Goal: Task Accomplishment & Management: Manage account settings

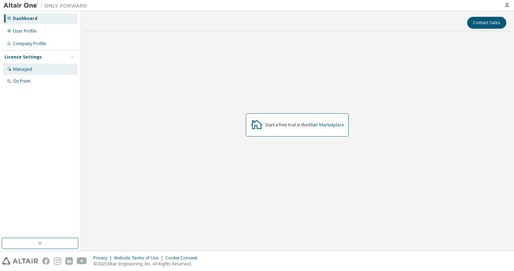
click at [35, 73] on div "Managed" at bounding box center [40, 69] width 75 height 11
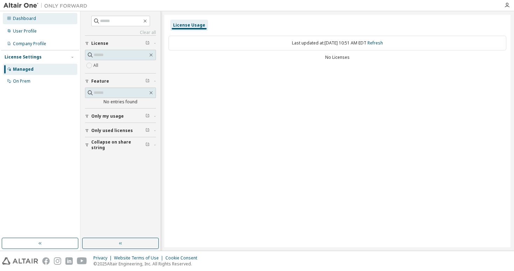
click at [39, 22] on div "Dashboard" at bounding box center [40, 18] width 75 height 11
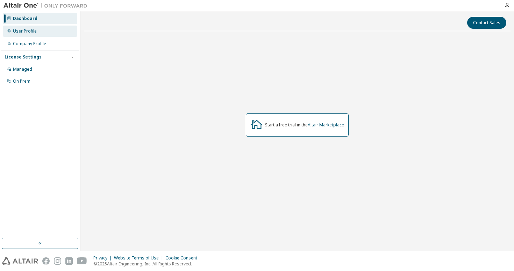
click at [30, 30] on div "User Profile" at bounding box center [25, 31] width 24 height 6
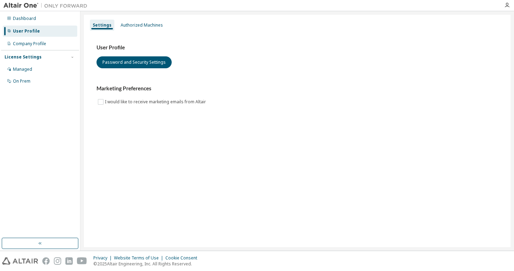
click at [28, 6] on img at bounding box center [46, 5] width 87 height 7
click at [507, 5] on icon "button" at bounding box center [507, 5] width 6 height 6
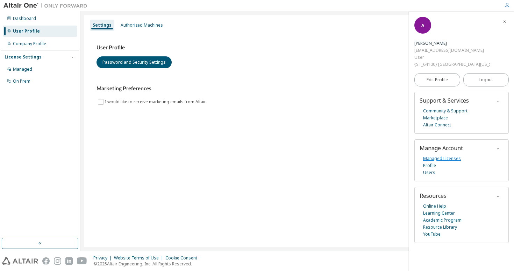
click at [432, 156] on link "Managed Licenses" at bounding box center [442, 158] width 38 height 7
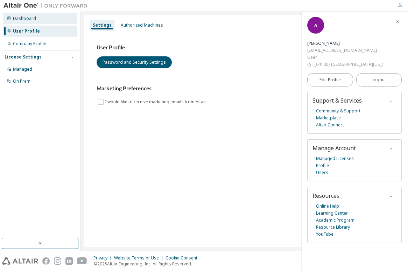
click at [48, 20] on div "Dashboard" at bounding box center [40, 18] width 75 height 11
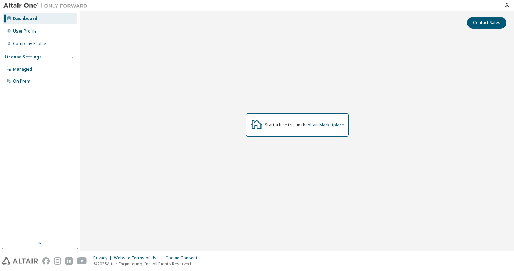
click at [511, 4] on div at bounding box center [507, 5] width 14 height 6
click at [505, 5] on icon "button" at bounding box center [507, 5] width 6 height 6
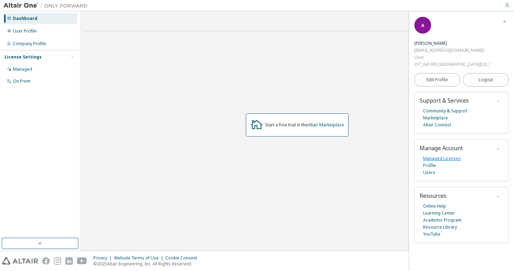
click at [436, 162] on link "Managed Licenses" at bounding box center [442, 158] width 38 height 7
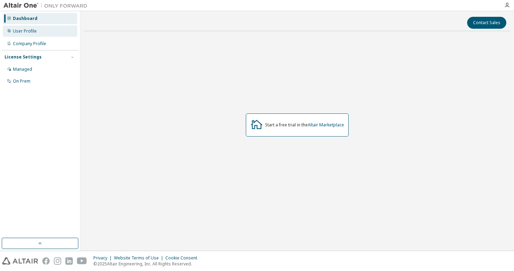
click at [41, 35] on div "User Profile" at bounding box center [40, 31] width 75 height 11
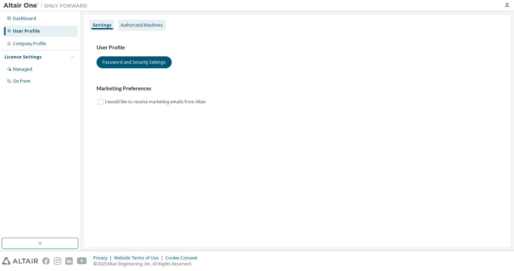
click at [146, 21] on div "Authorized Machines" at bounding box center [142, 25] width 48 height 11
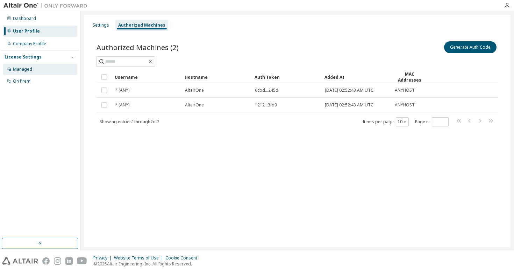
click at [31, 71] on div "Managed" at bounding box center [40, 69] width 75 height 11
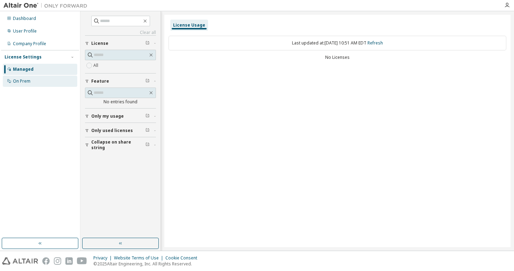
click at [30, 79] on div "On Prem" at bounding box center [21, 81] width 17 height 6
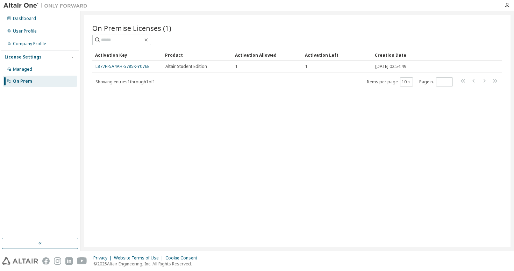
click at [222, 205] on div "On Premise Licenses (1) Clear Load Save Save As Field Operator Value Select fil…" at bounding box center [297, 131] width 427 height 232
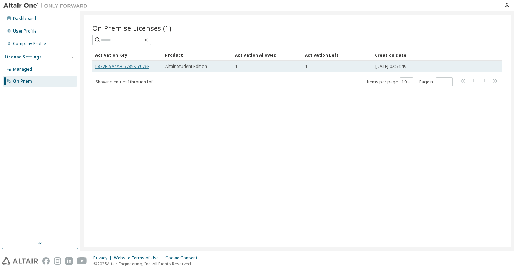
click at [123, 68] on link "L877H-5A4AH-5785K-Y076E" at bounding box center [123, 66] width 54 height 6
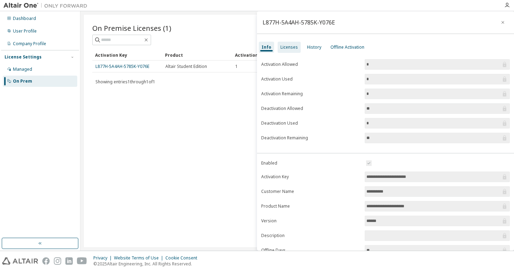
click at [288, 48] on div "Licenses" at bounding box center [289, 47] width 17 height 6
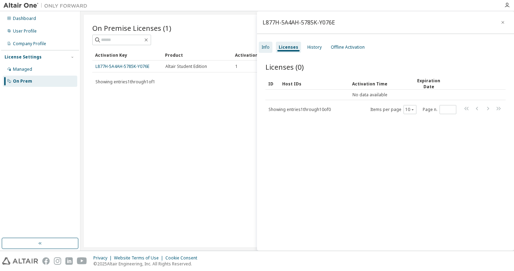
click at [265, 42] on div "Info" at bounding box center [266, 47] width 14 height 11
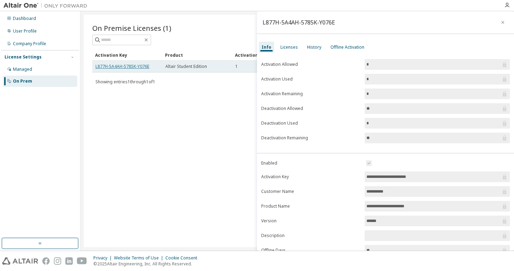
click at [125, 67] on link "L877H-5A4AH-5785K-Y076E" at bounding box center [123, 66] width 54 height 6
copy link "5785K"
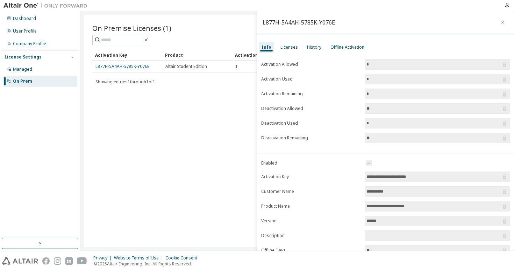
click at [121, 75] on div "Activation Key Product Activation Allowed Activation Left Creation Date L877H-5…" at bounding box center [297, 67] width 410 height 37
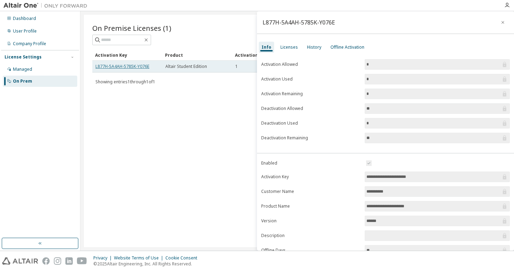
click at [111, 64] on link "L877H-5A4AH-5785K-Y076E" at bounding box center [123, 66] width 54 height 6
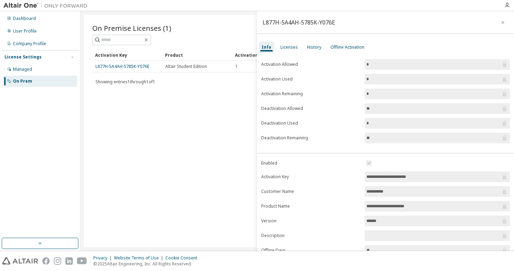
click at [244, 18] on div "On Premise Licenses (1) Clear Load Save Save As Field Operator Value Select fil…" at bounding box center [297, 131] width 427 height 232
click at [359, 48] on div "Offline Activation" at bounding box center [348, 47] width 34 height 6
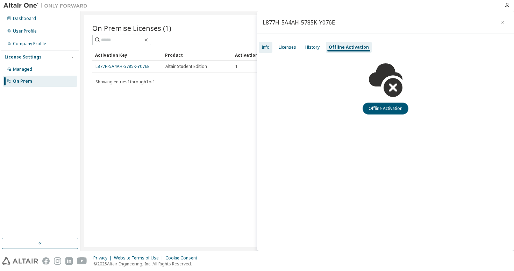
click at [261, 47] on div "Info" at bounding box center [266, 47] width 14 height 11
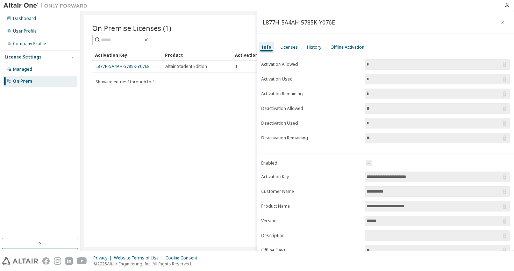
click at [501, 21] on icon "button" at bounding box center [503, 23] width 5 height 6
